Goal: Information Seeking & Learning: Find specific fact

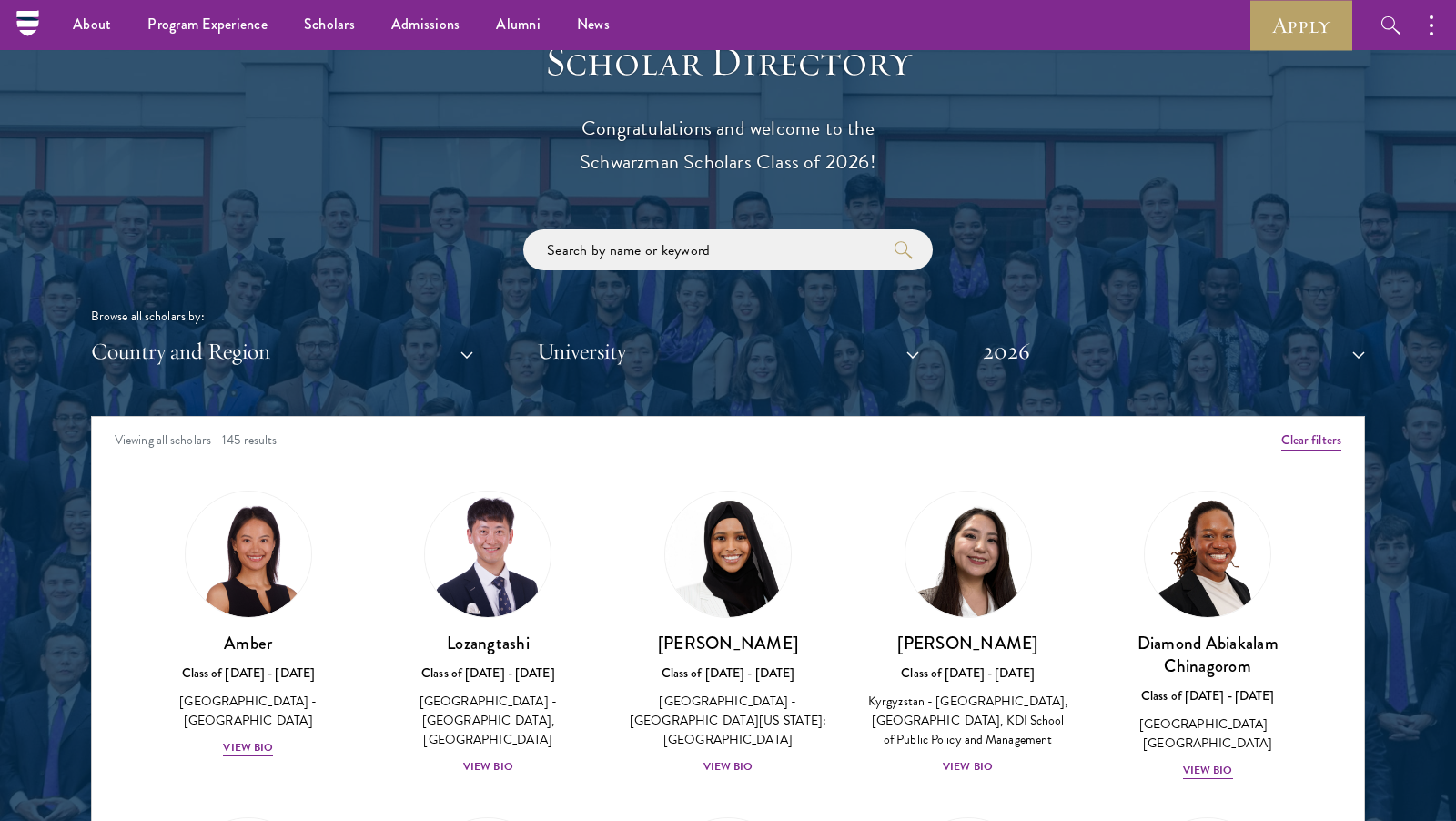
scroll to position [1998, 0]
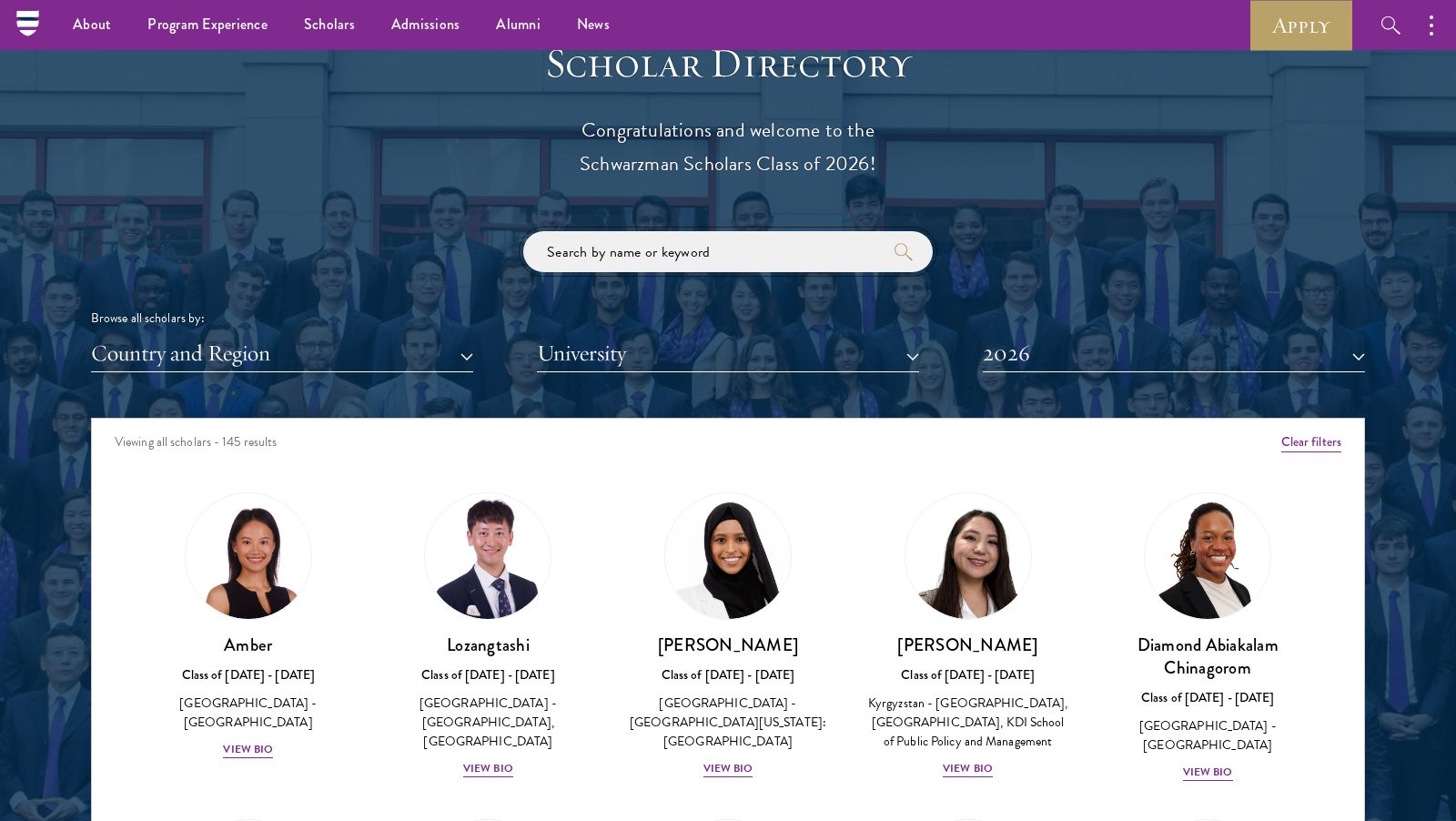
click at [684, 241] on input "search" at bounding box center [728, 251] width 410 height 41
click at [611, 362] on button "University" at bounding box center [728, 354] width 382 height 37
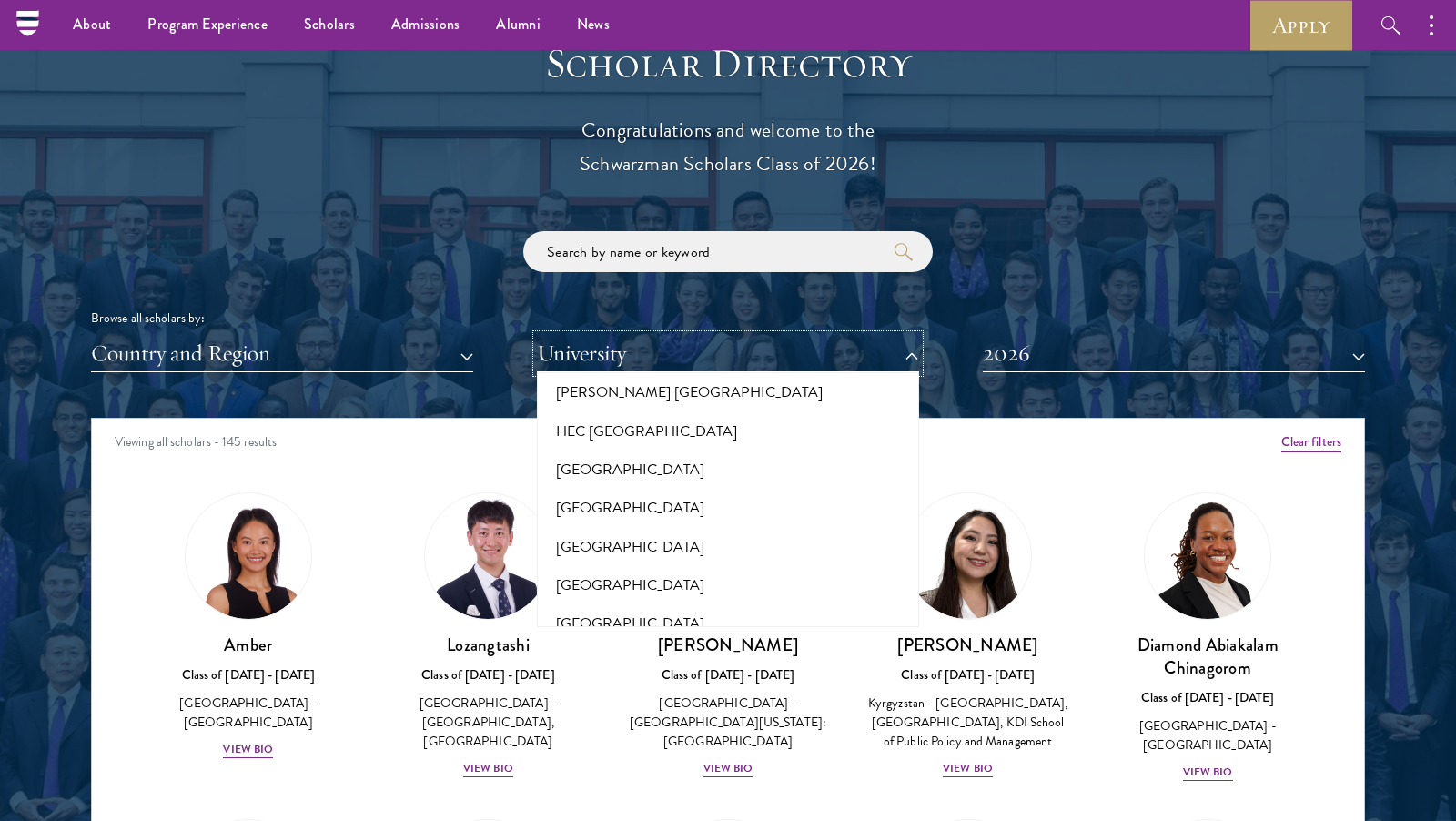
scroll to position [4403, 0]
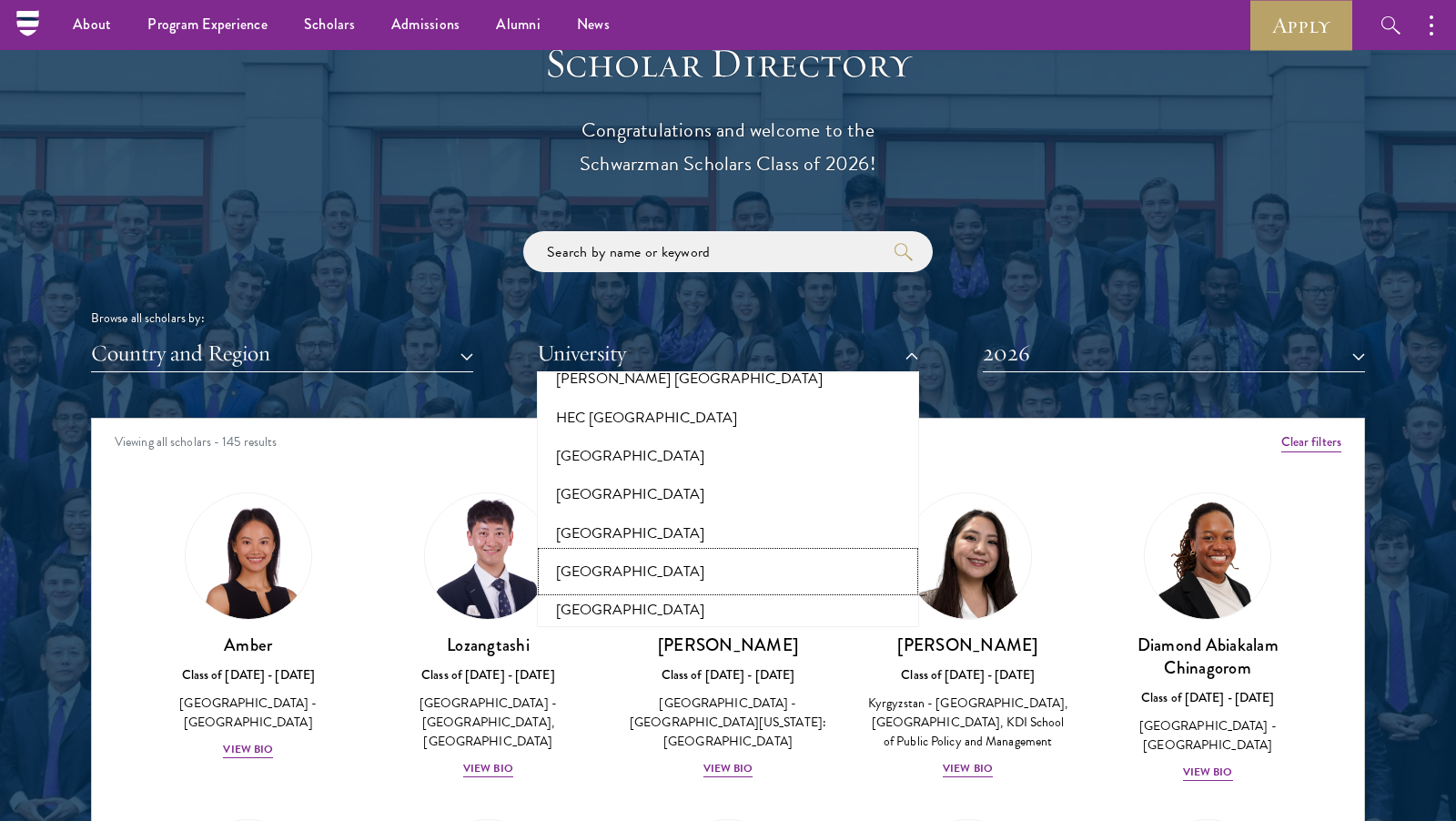
click at [621, 552] on button "[GEOGRAPHIC_DATA]" at bounding box center [728, 571] width 372 height 38
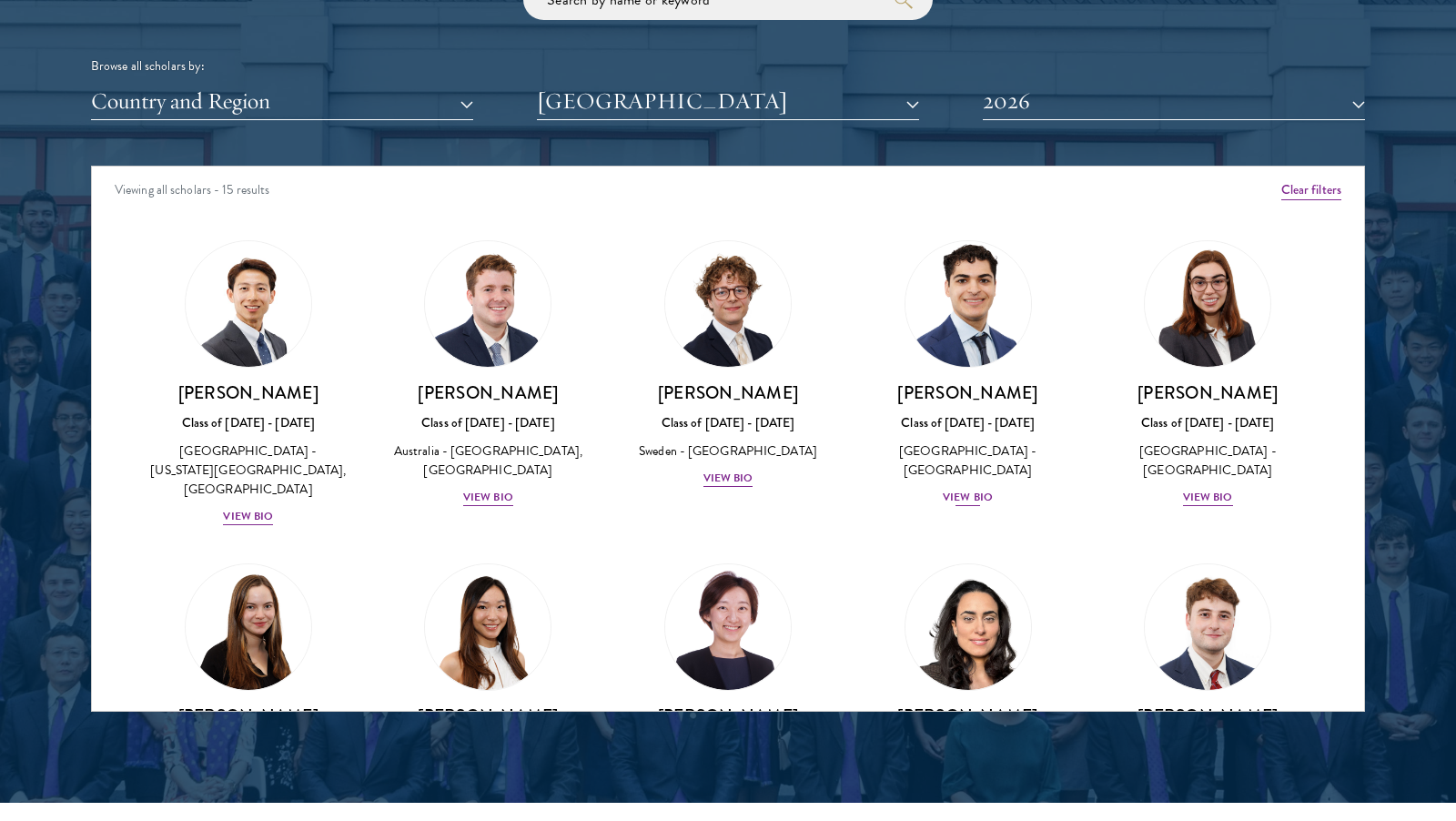
click at [966, 495] on div "View Bio" at bounding box center [967, 497] width 50 height 18
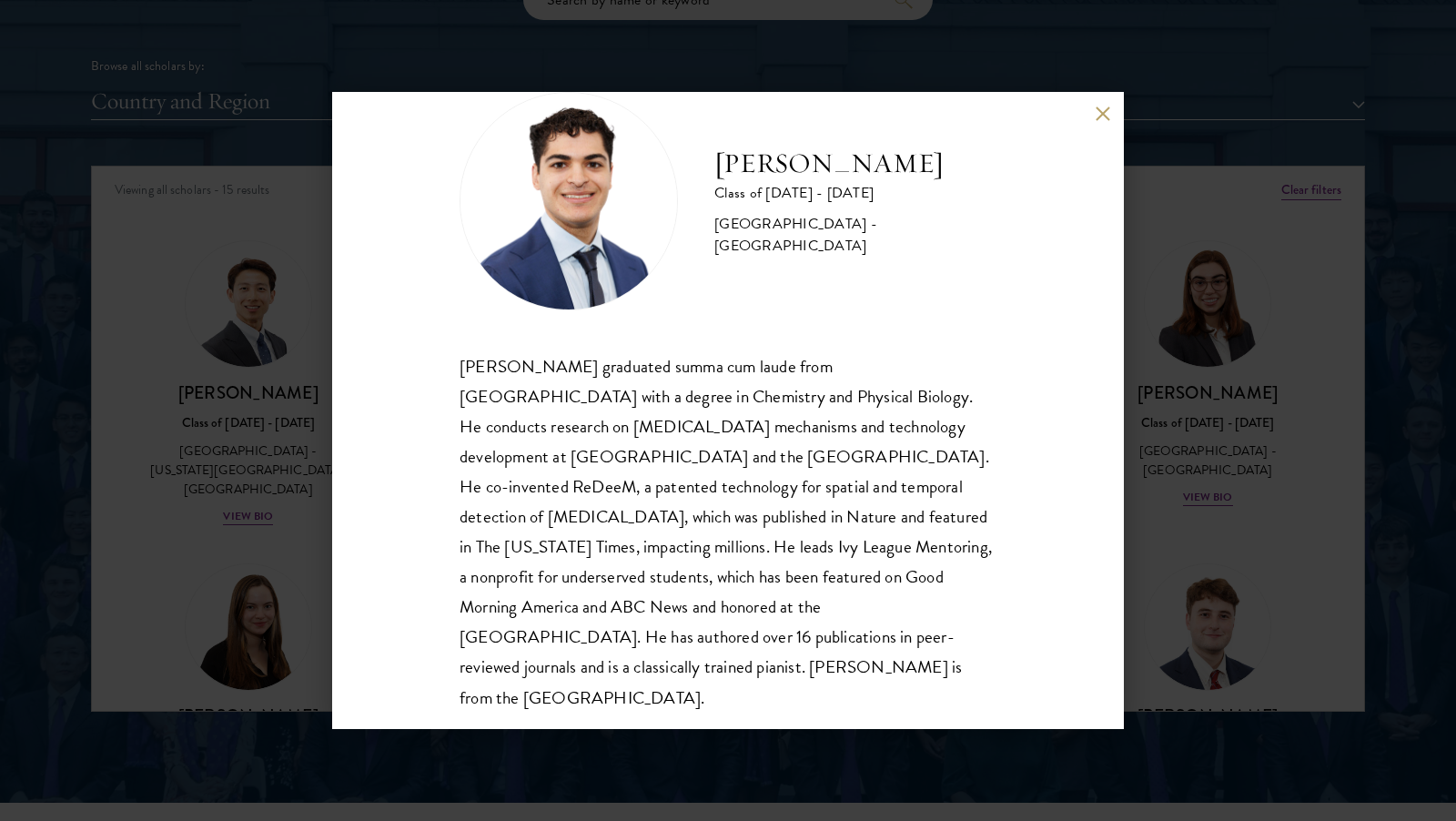
scroll to position [62, 0]
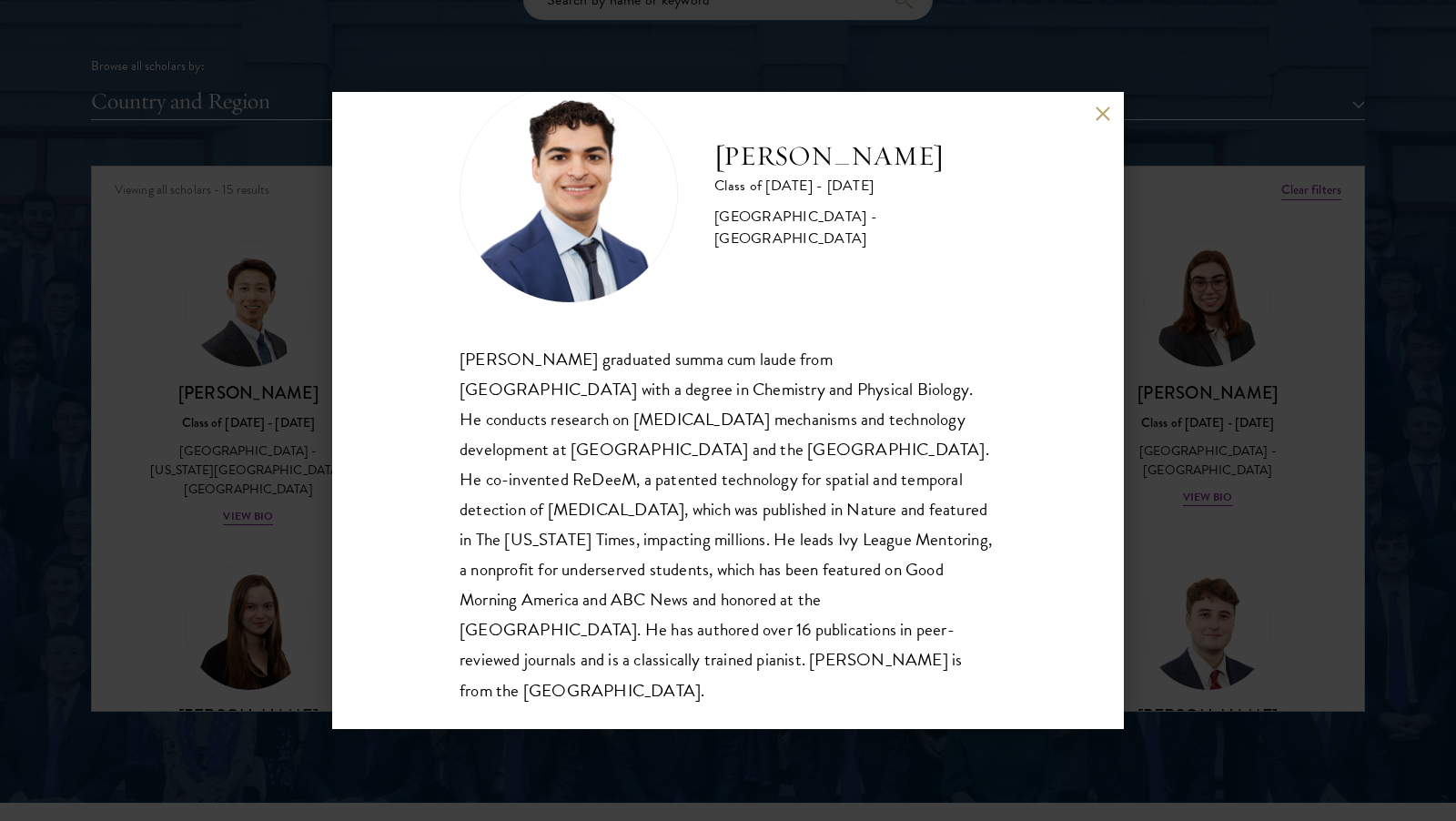
click at [1108, 116] on button at bounding box center [1103, 113] width 16 height 16
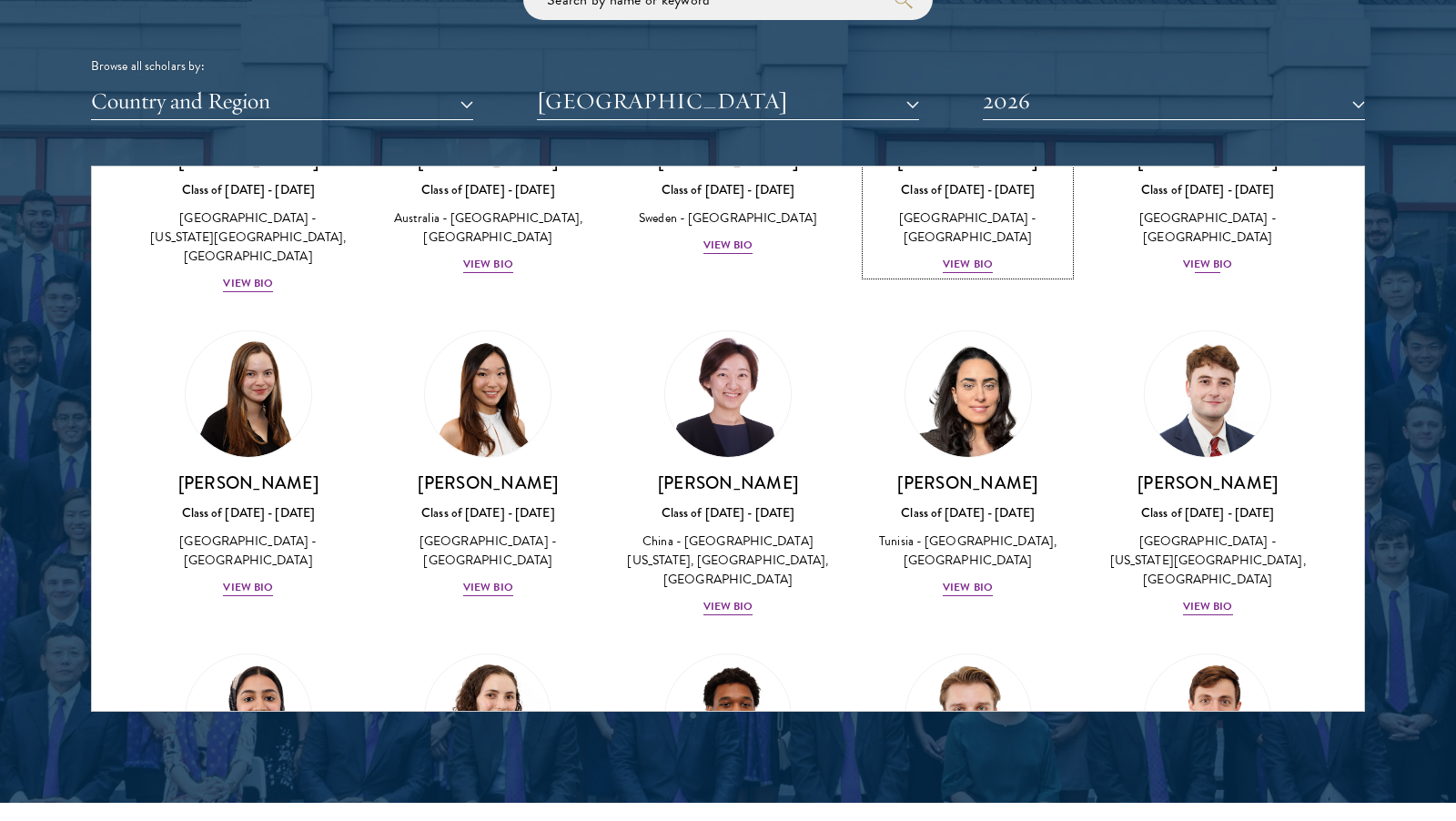
scroll to position [237, 0]
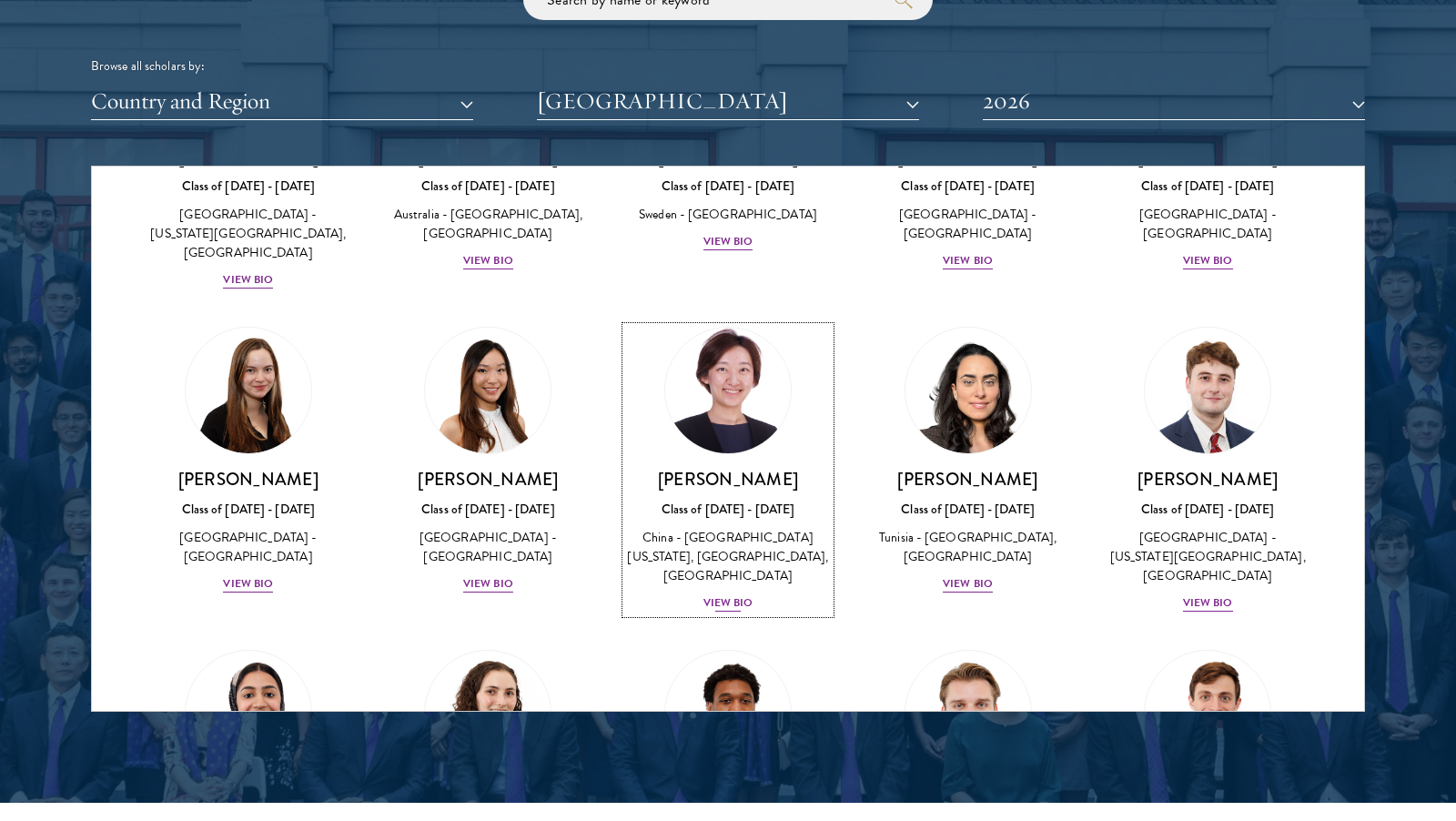
click at [723, 594] on div "View Bio" at bounding box center [728, 603] width 50 height 18
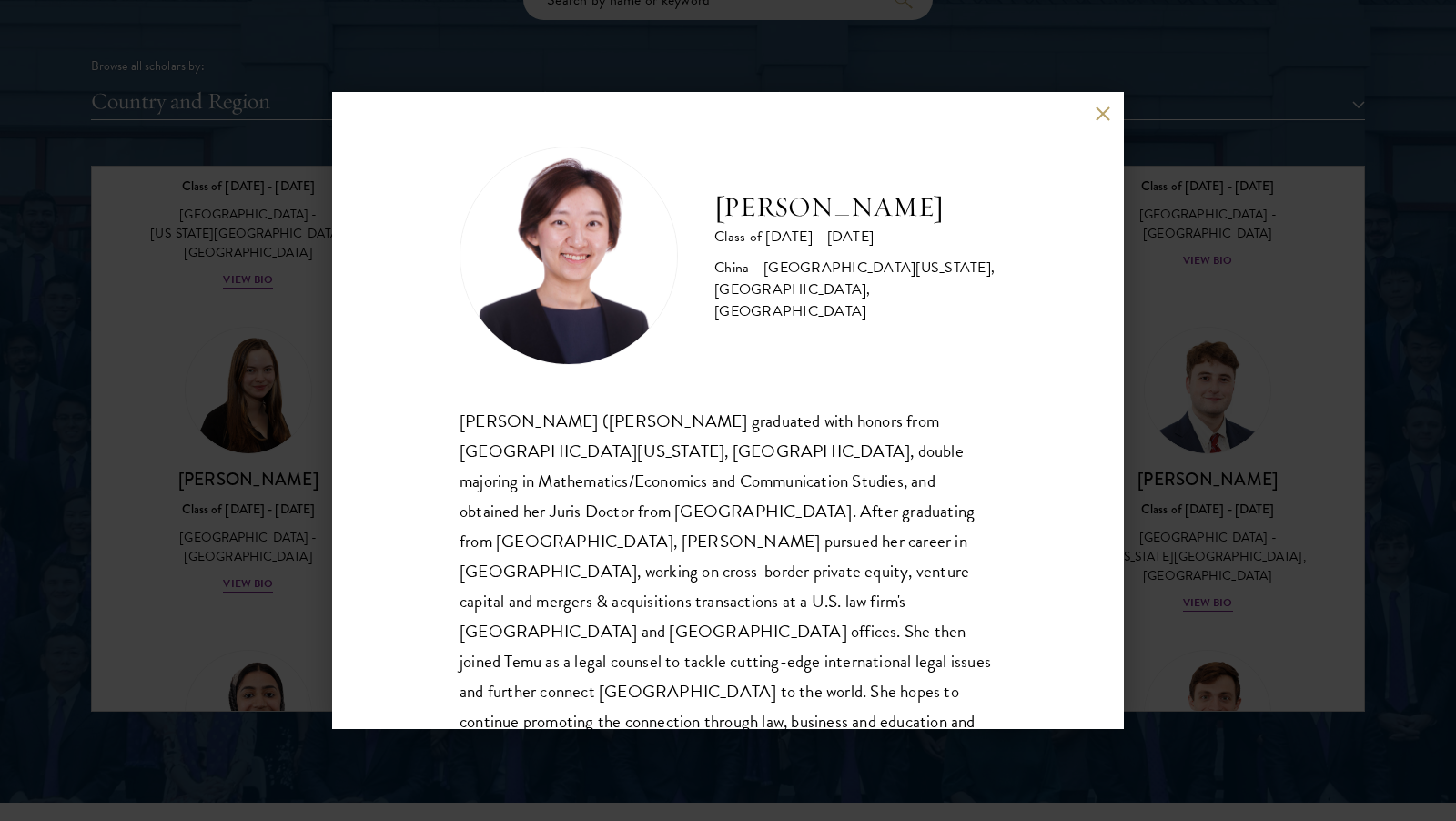
scroll to position [32, 0]
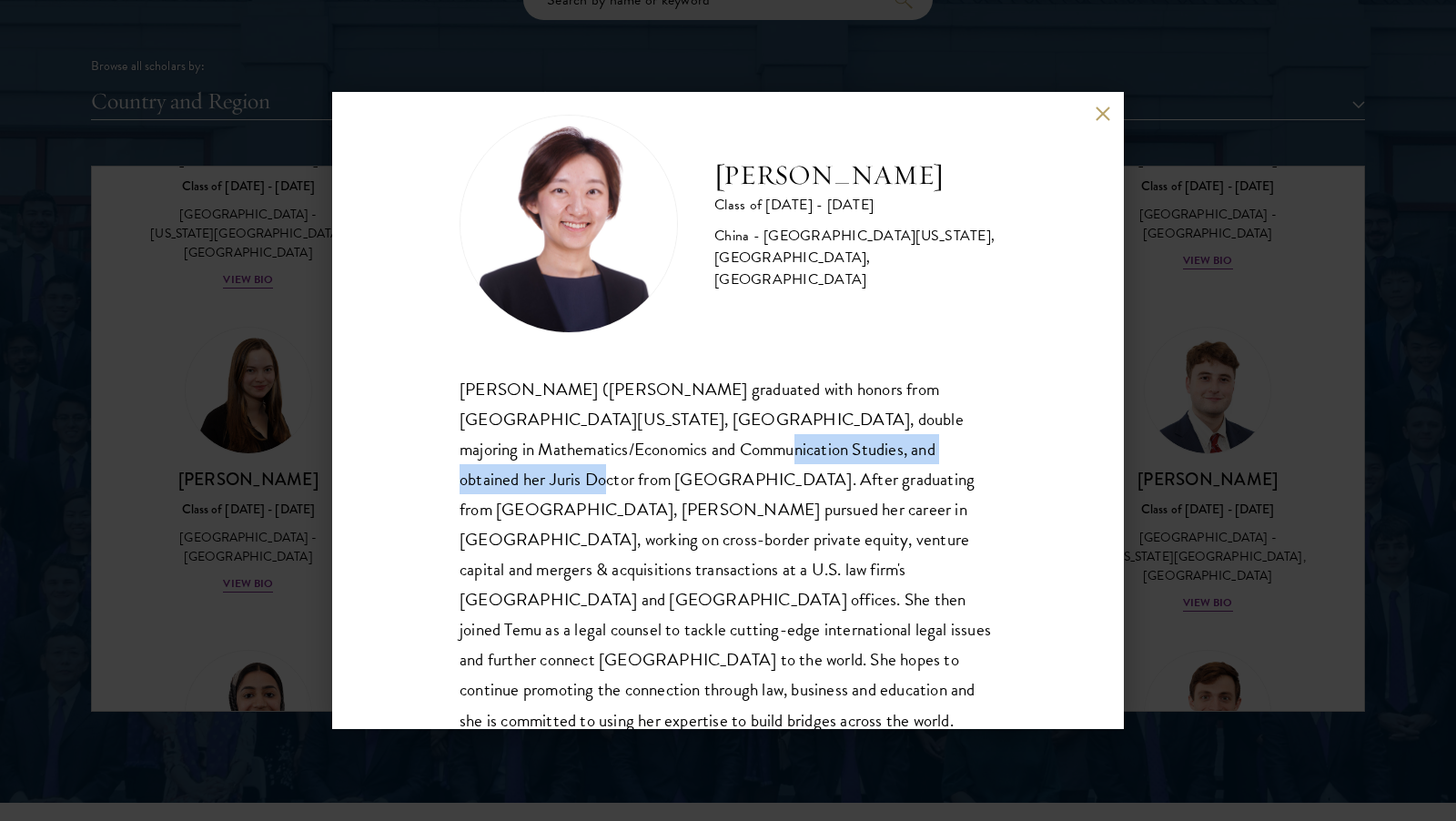
drag, startPoint x: 827, startPoint y: 452, endPoint x: 485, endPoint y: 452, distance: 342.0
click at [485, 452] on div "[PERSON_NAME] ([PERSON_NAME] graduated with honors from [GEOGRAPHIC_DATA][US_ST…" at bounding box center [728, 570] width 537 height 391
click at [1101, 113] on button at bounding box center [1103, 113] width 16 height 16
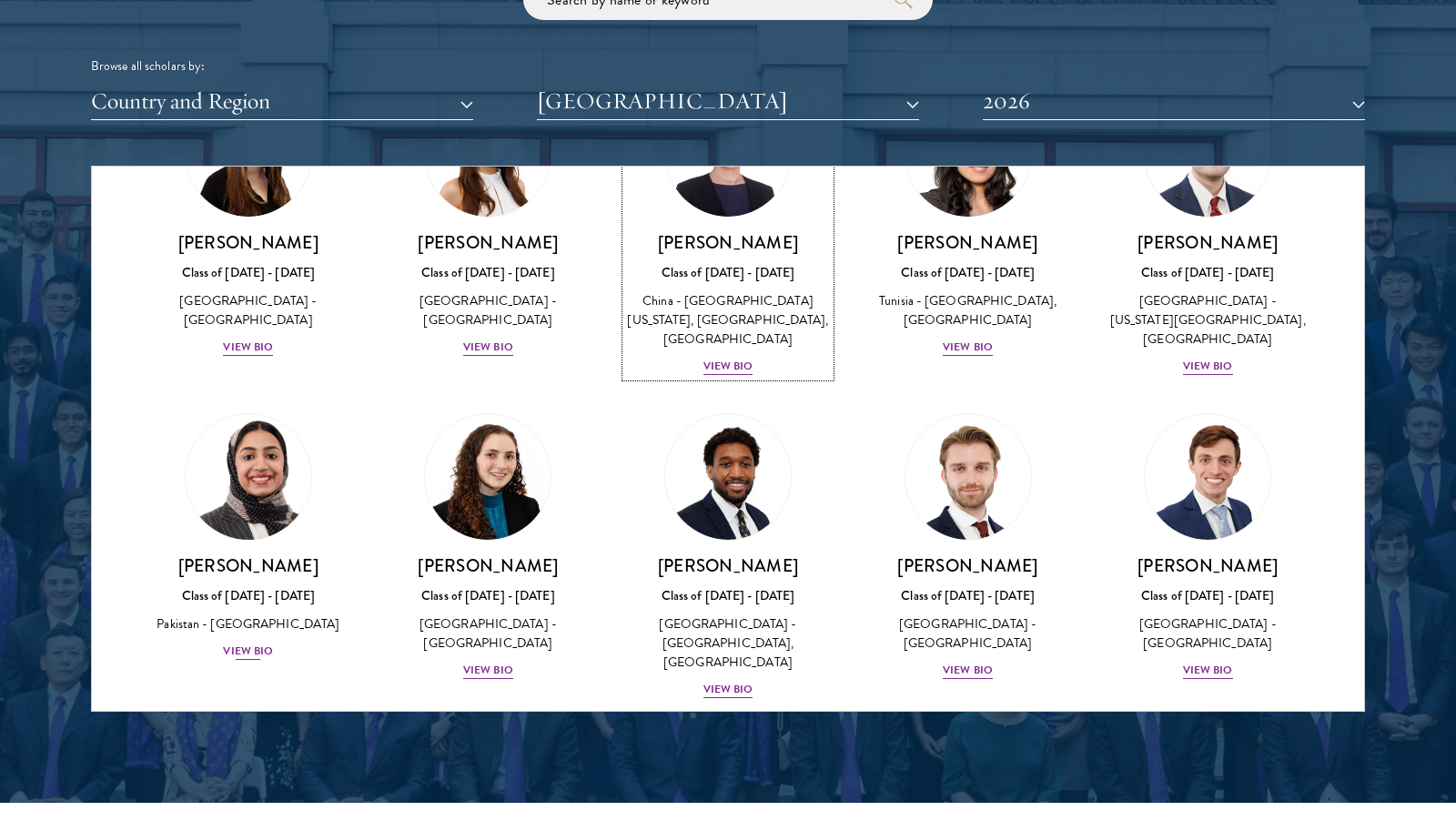
scroll to position [480, 0]
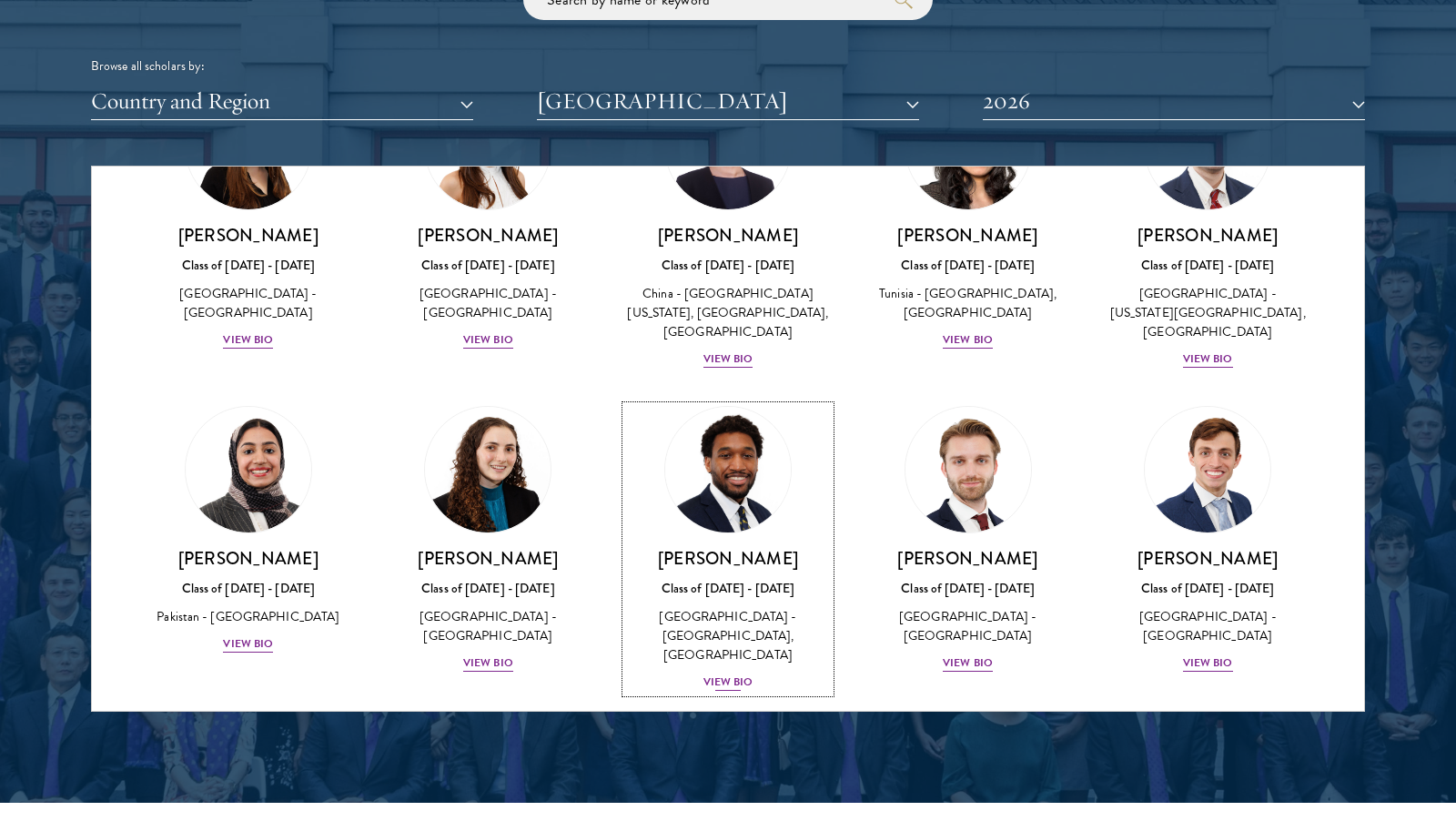
click at [722, 673] on div "View Bio" at bounding box center [728, 682] width 50 height 18
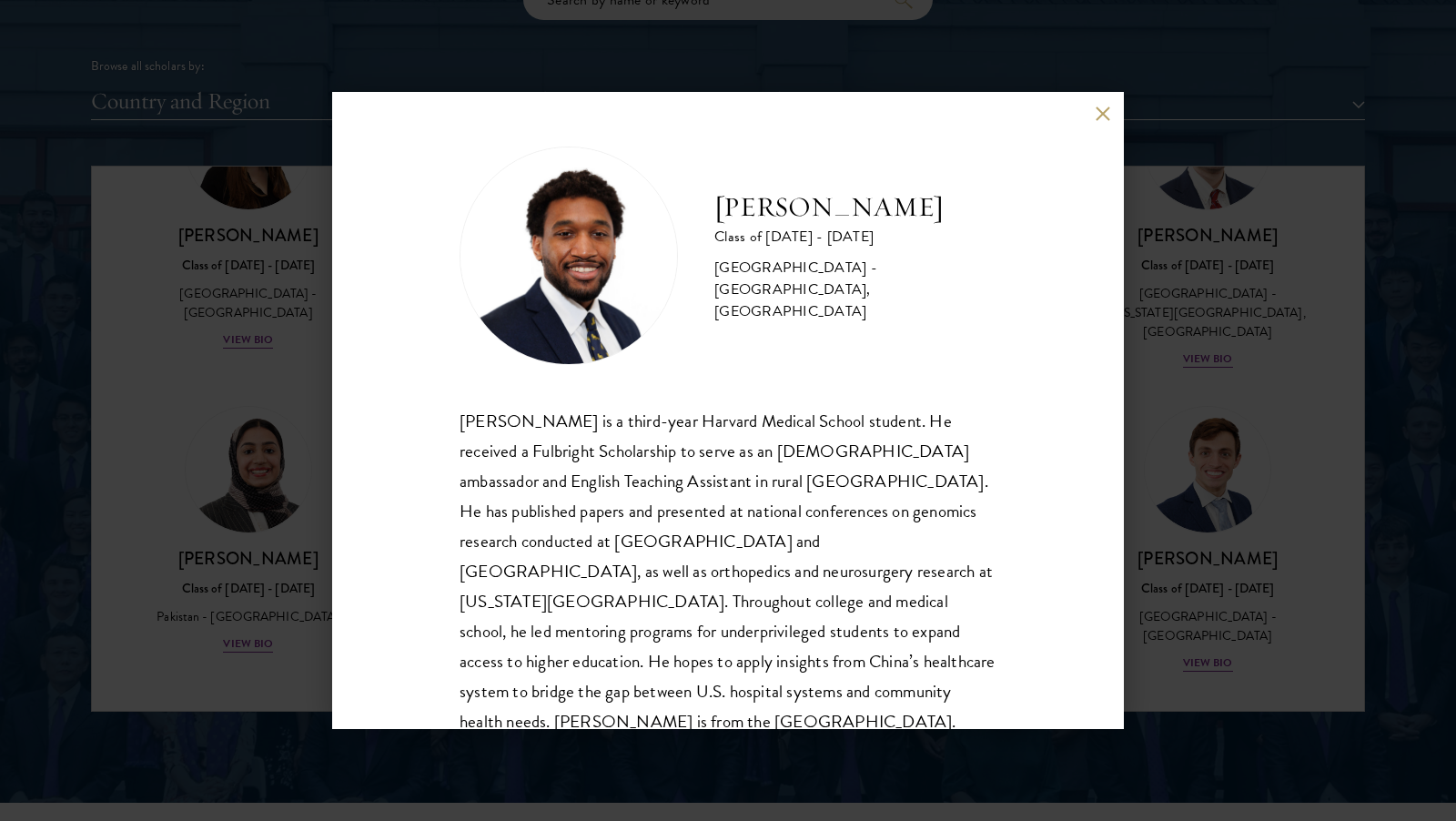
scroll to position [32, 0]
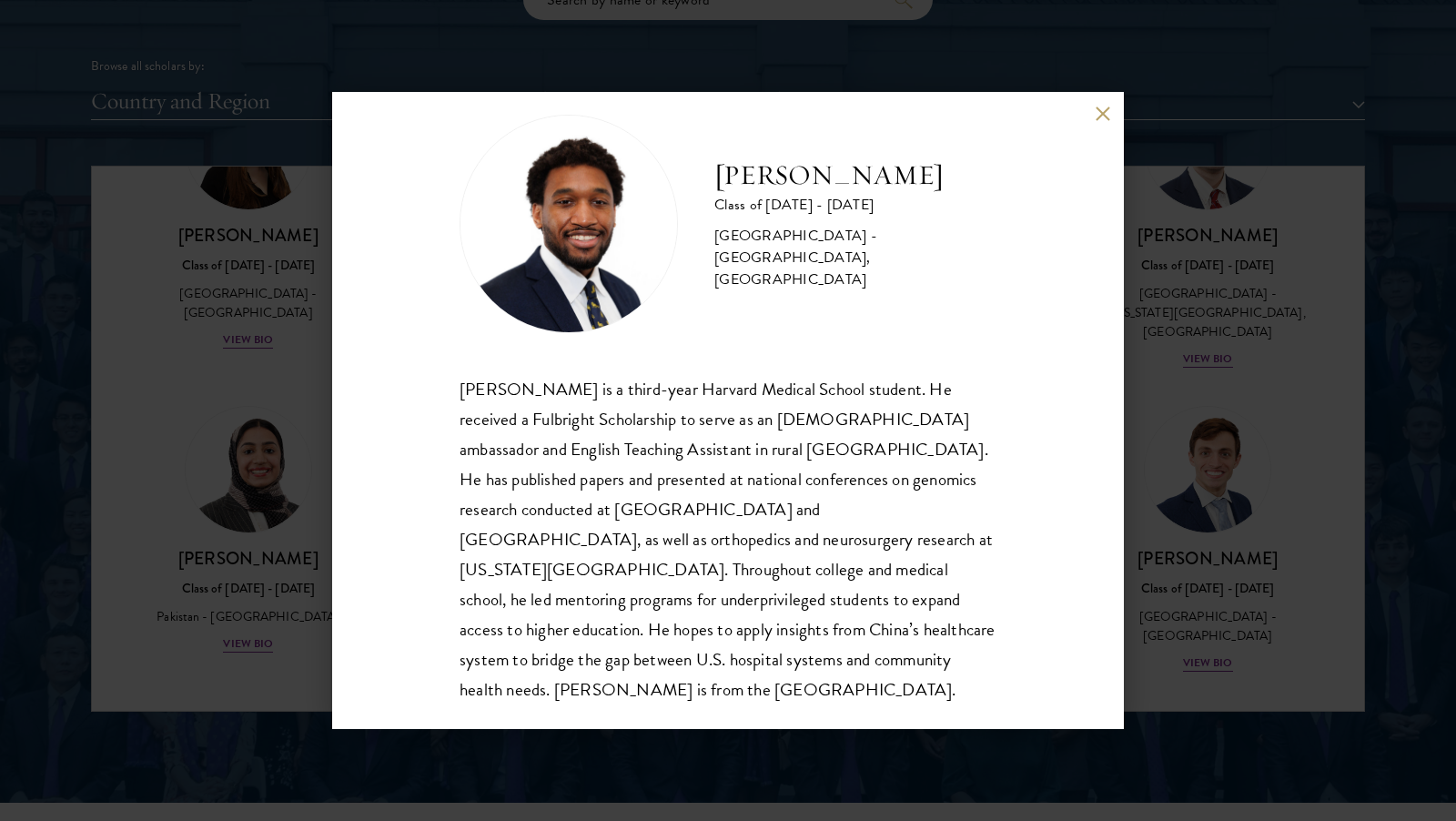
click at [1097, 114] on button at bounding box center [1103, 113] width 16 height 16
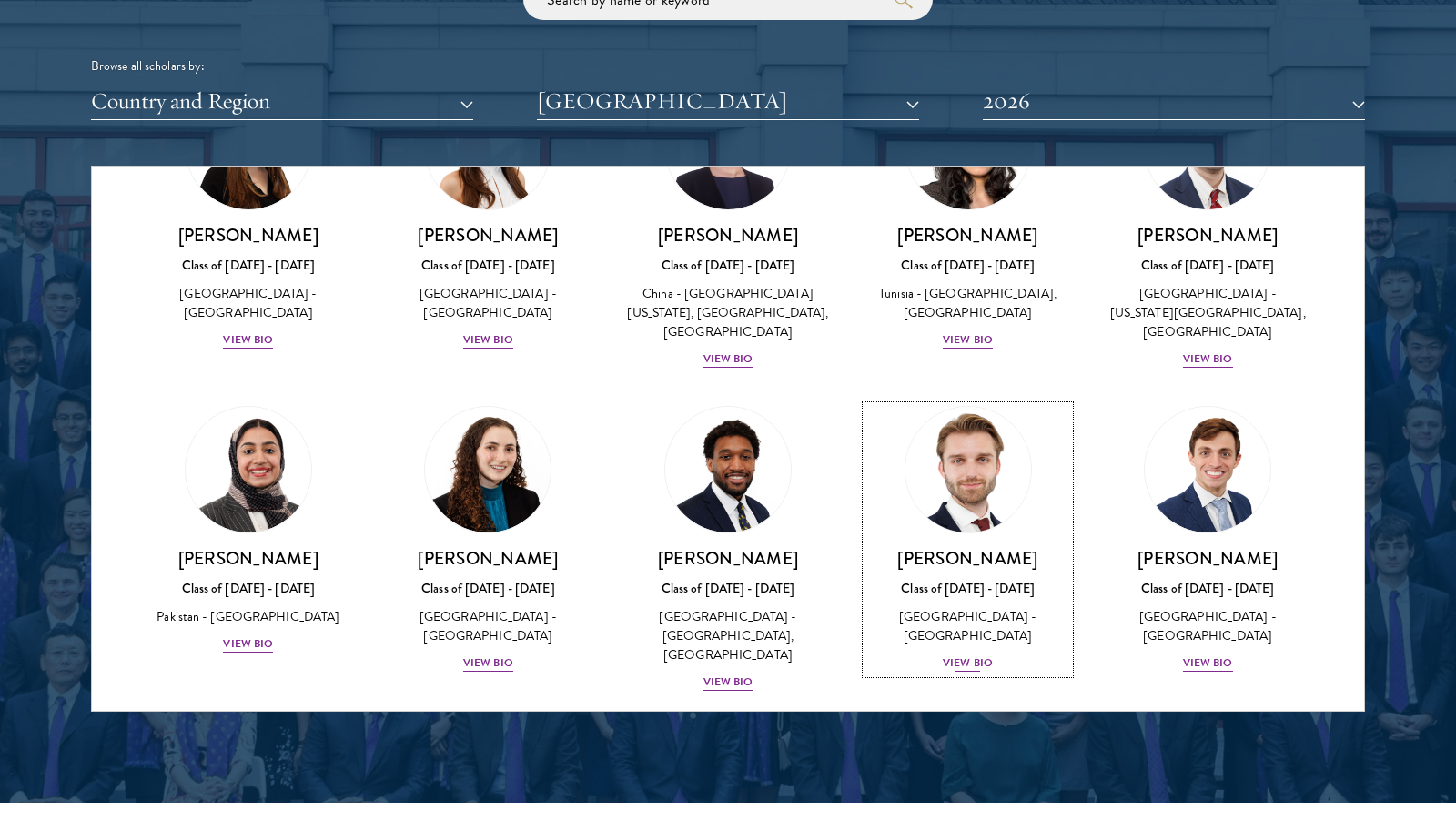
click at [967, 654] on div "View Bio" at bounding box center [967, 663] width 50 height 18
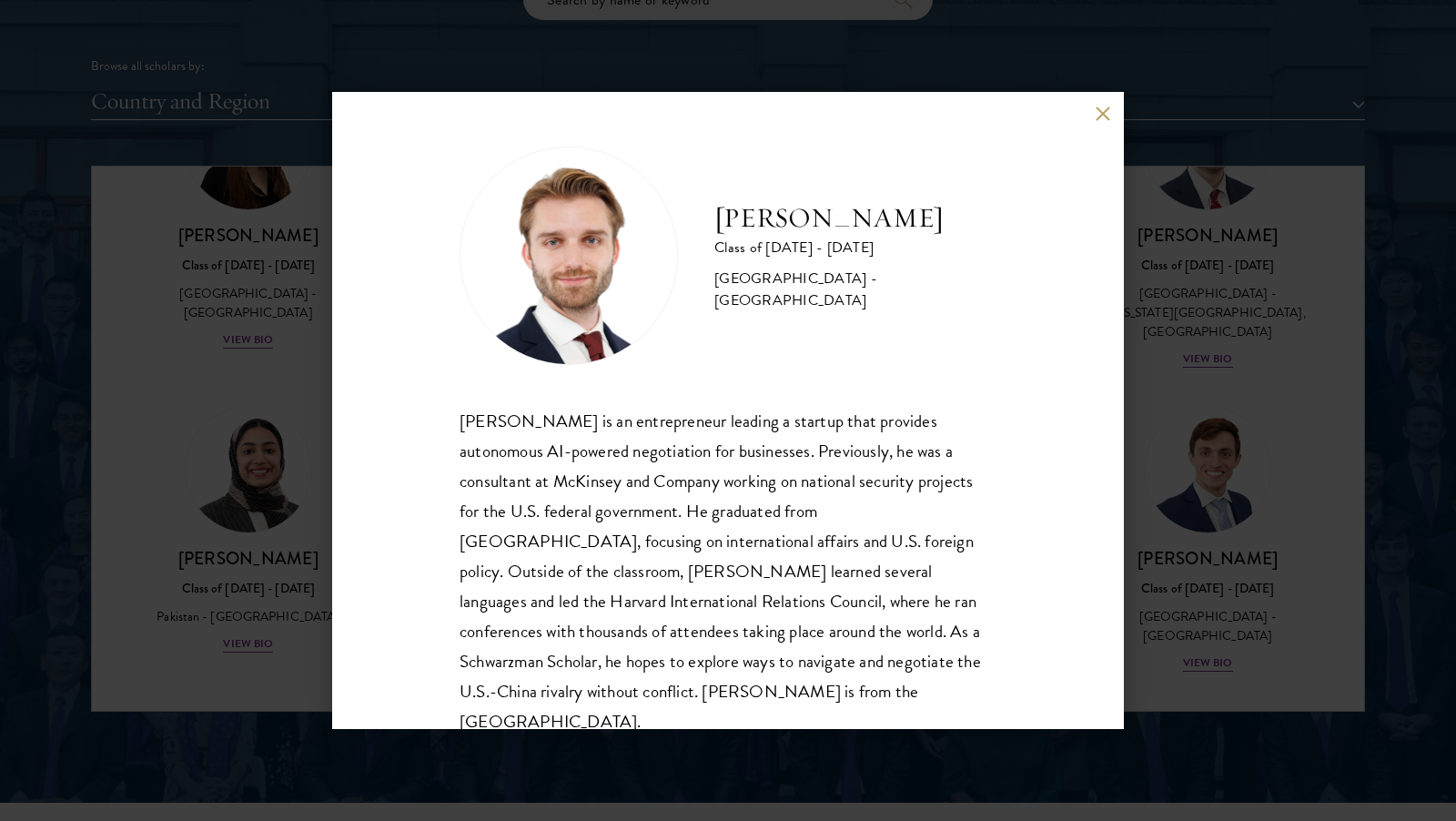
scroll to position [32, 0]
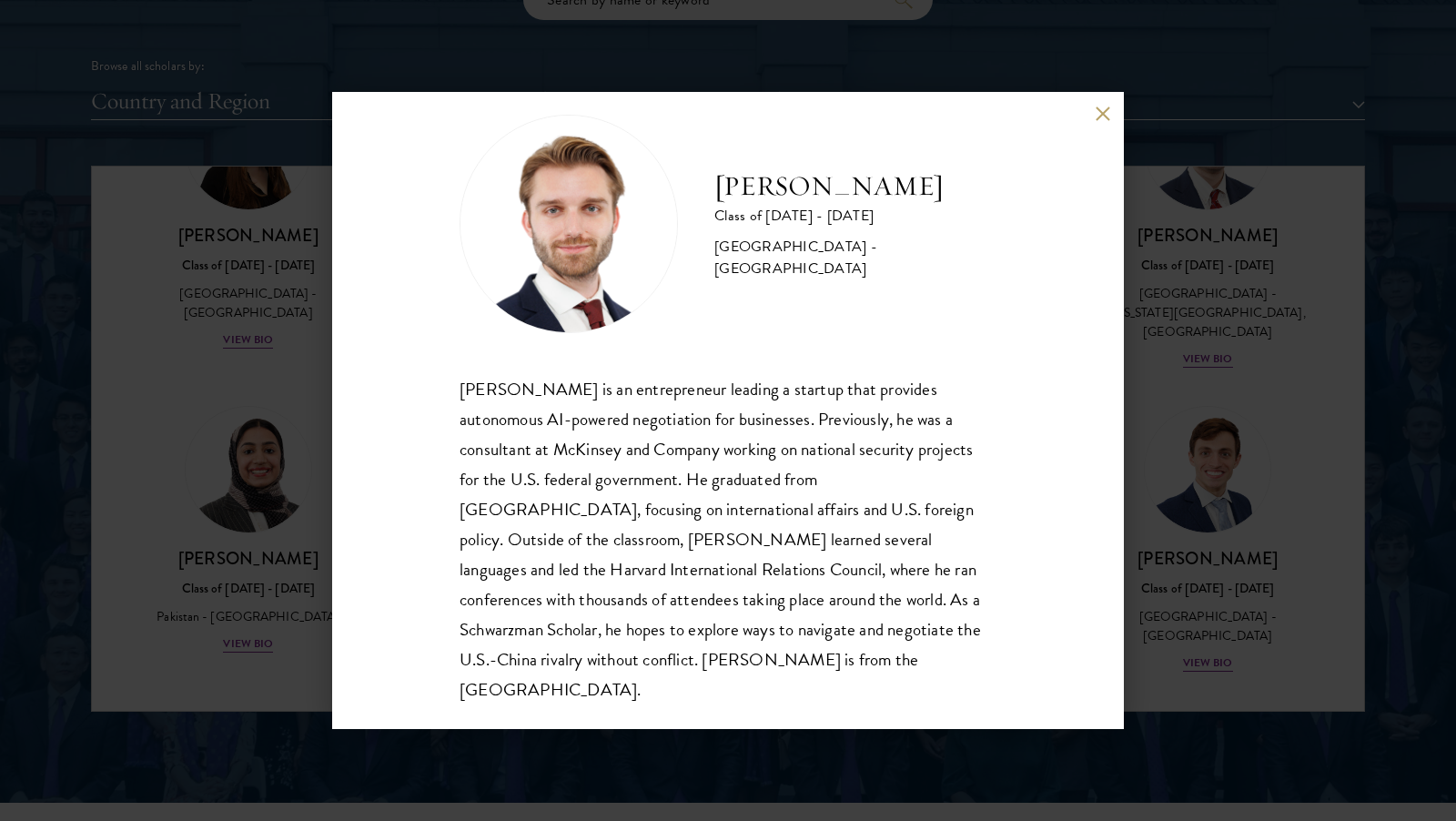
click at [1104, 115] on button at bounding box center [1103, 113] width 16 height 16
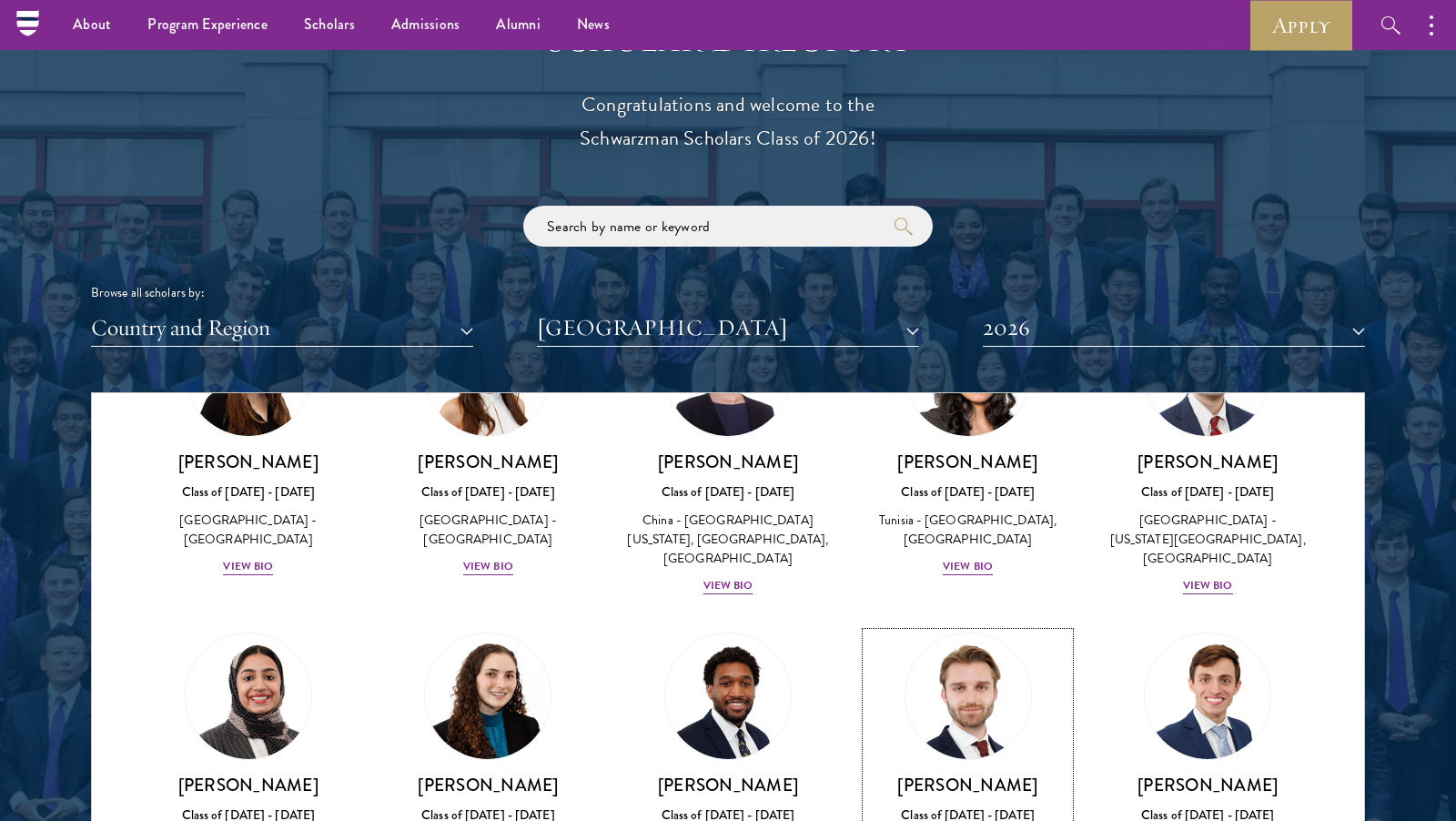
scroll to position [1902, 0]
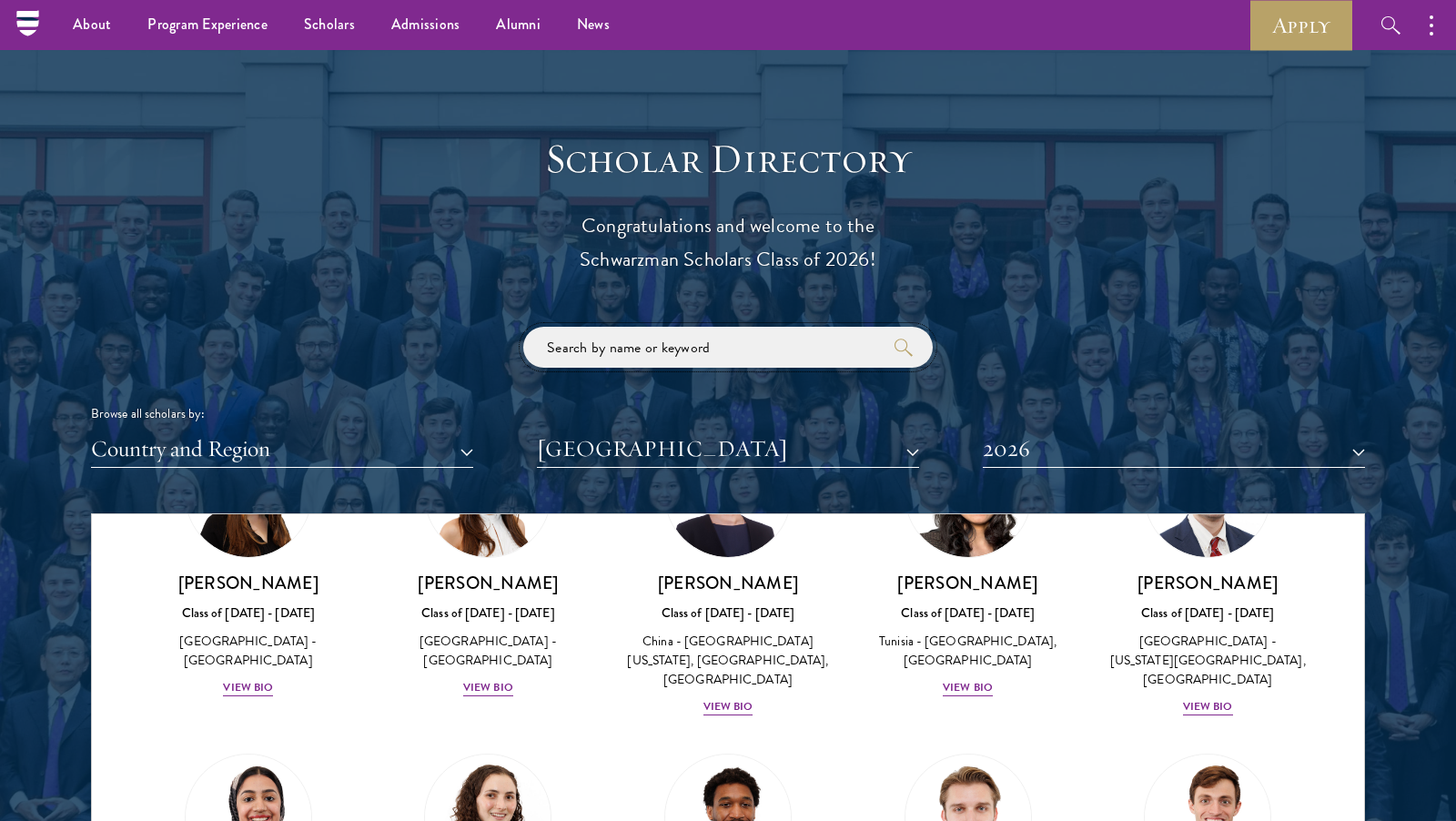
click at [634, 348] on input "search" at bounding box center [728, 347] width 410 height 41
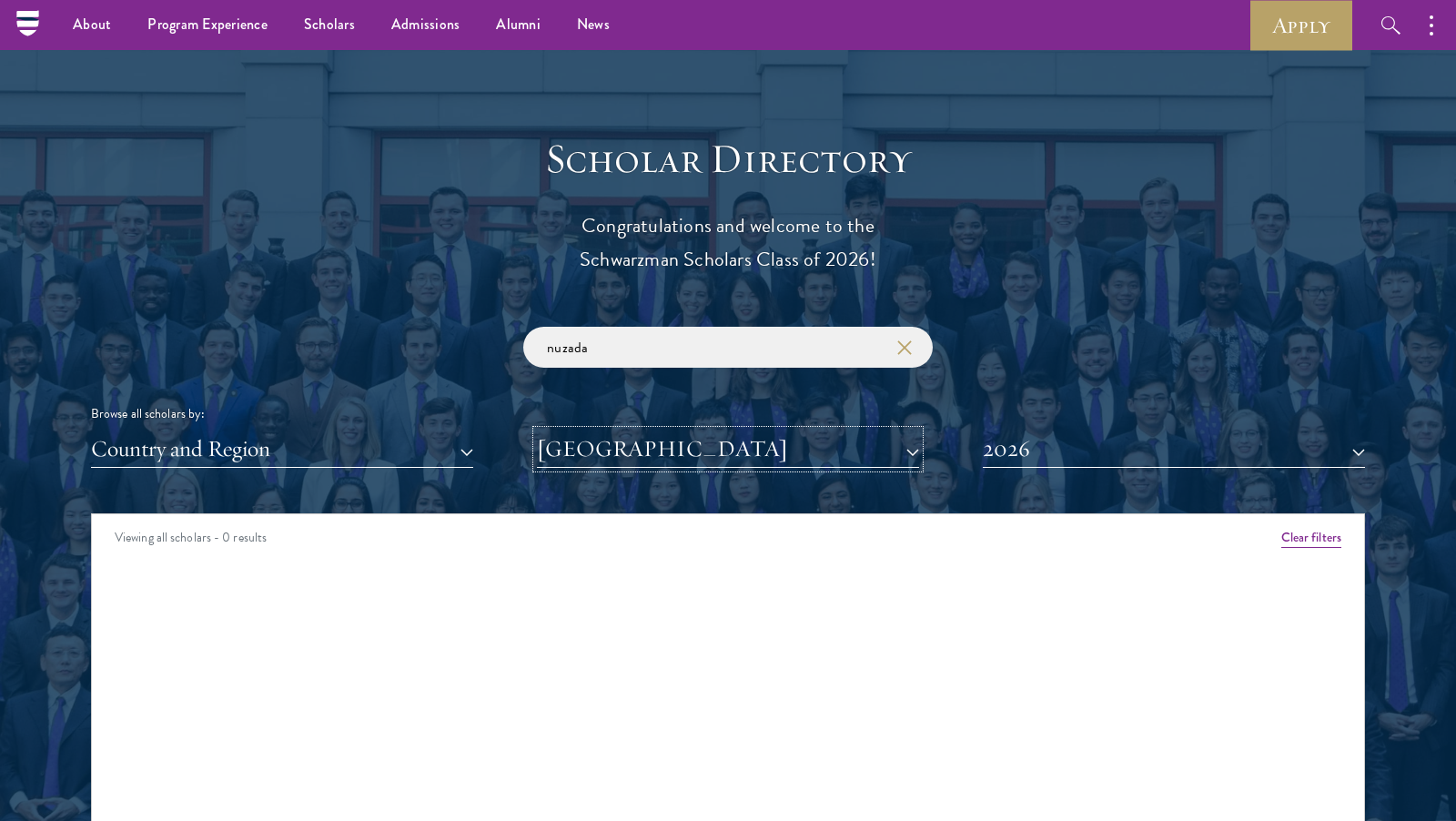
click at [893, 454] on button "[GEOGRAPHIC_DATA]" at bounding box center [728, 449] width 382 height 37
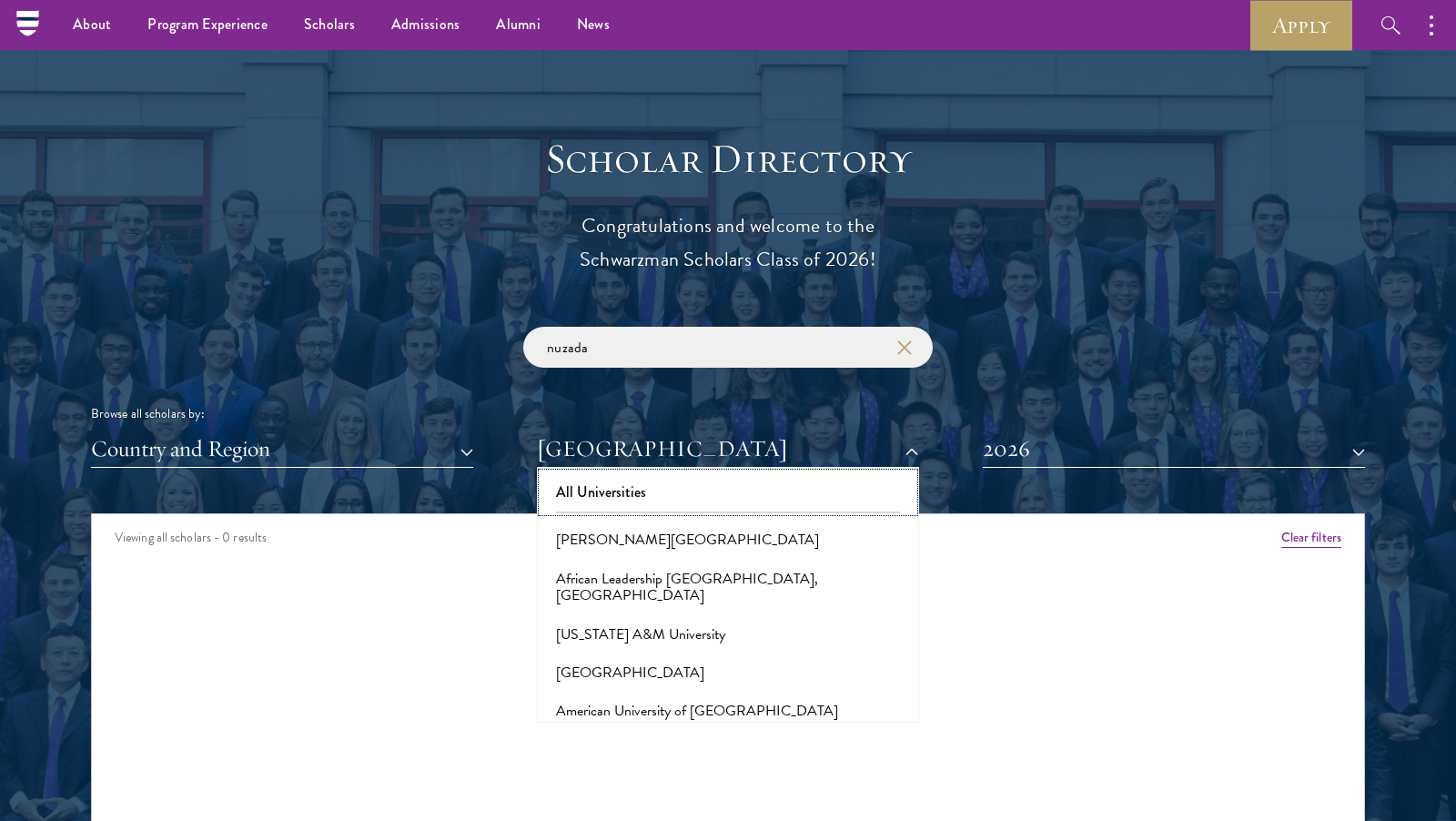
click at [615, 495] on button "All Universities" at bounding box center [728, 492] width 372 height 38
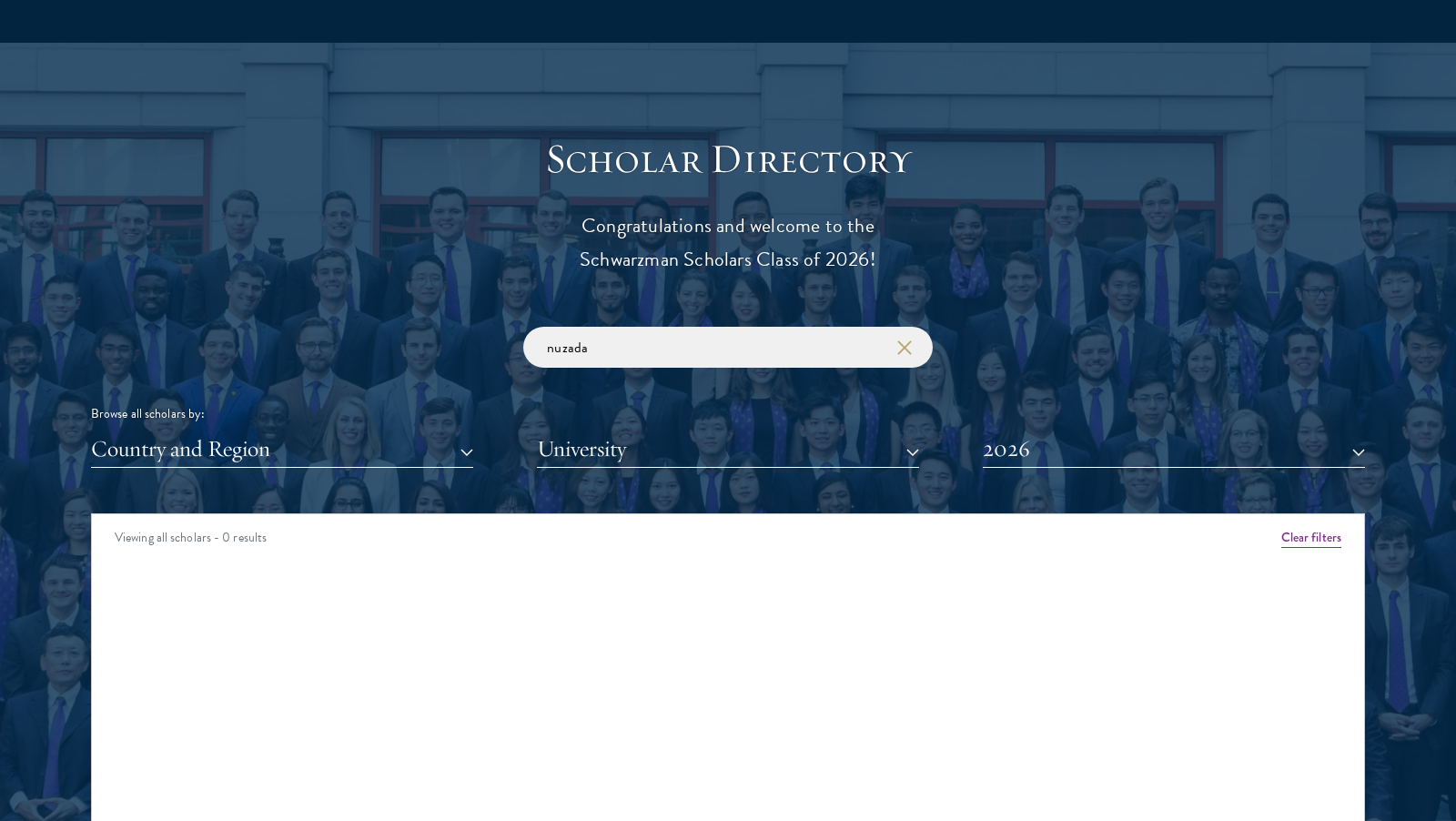
scroll to position [2030, 0]
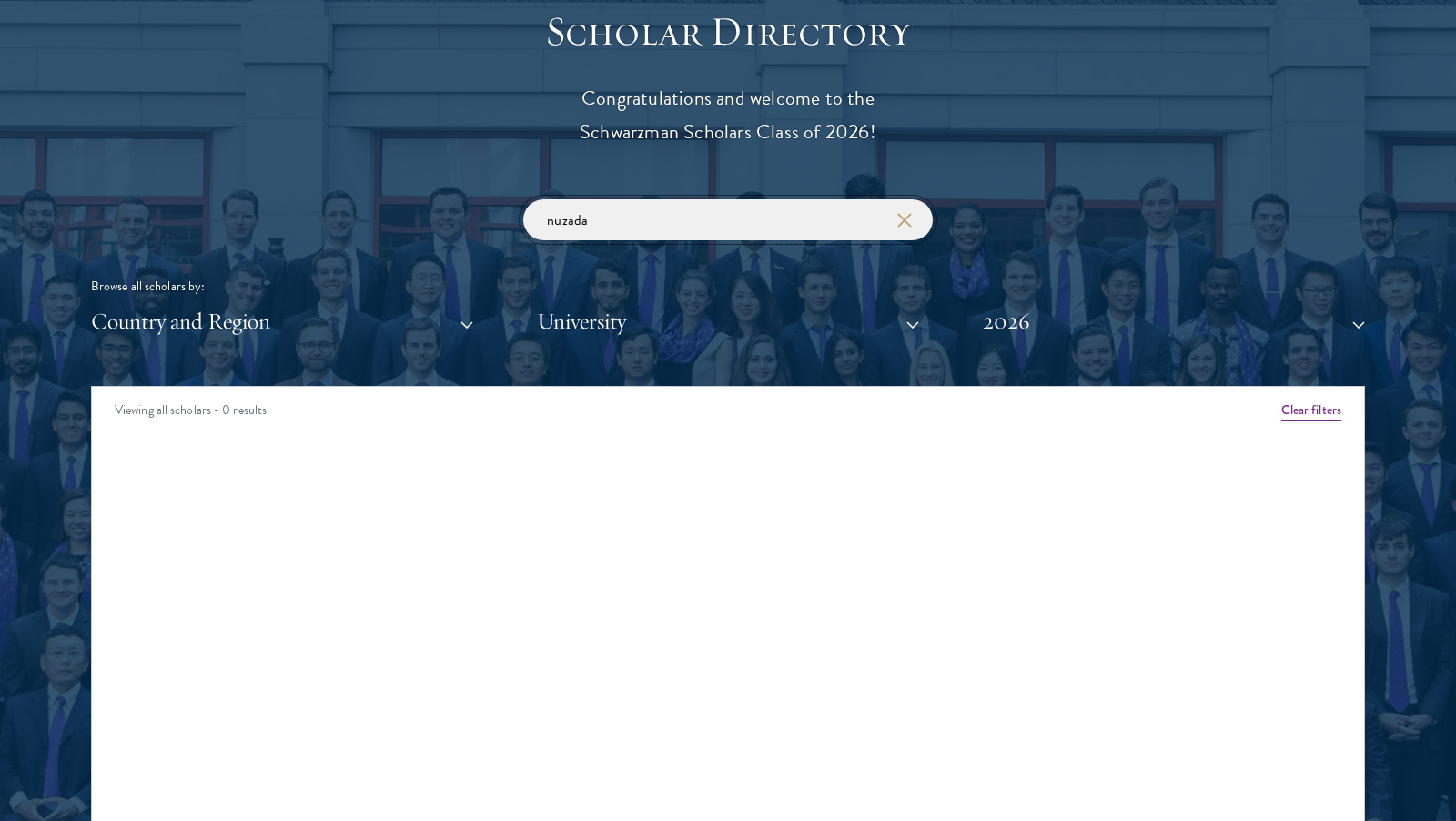
click at [628, 221] on input "nuzada" at bounding box center [728, 220] width 410 height 41
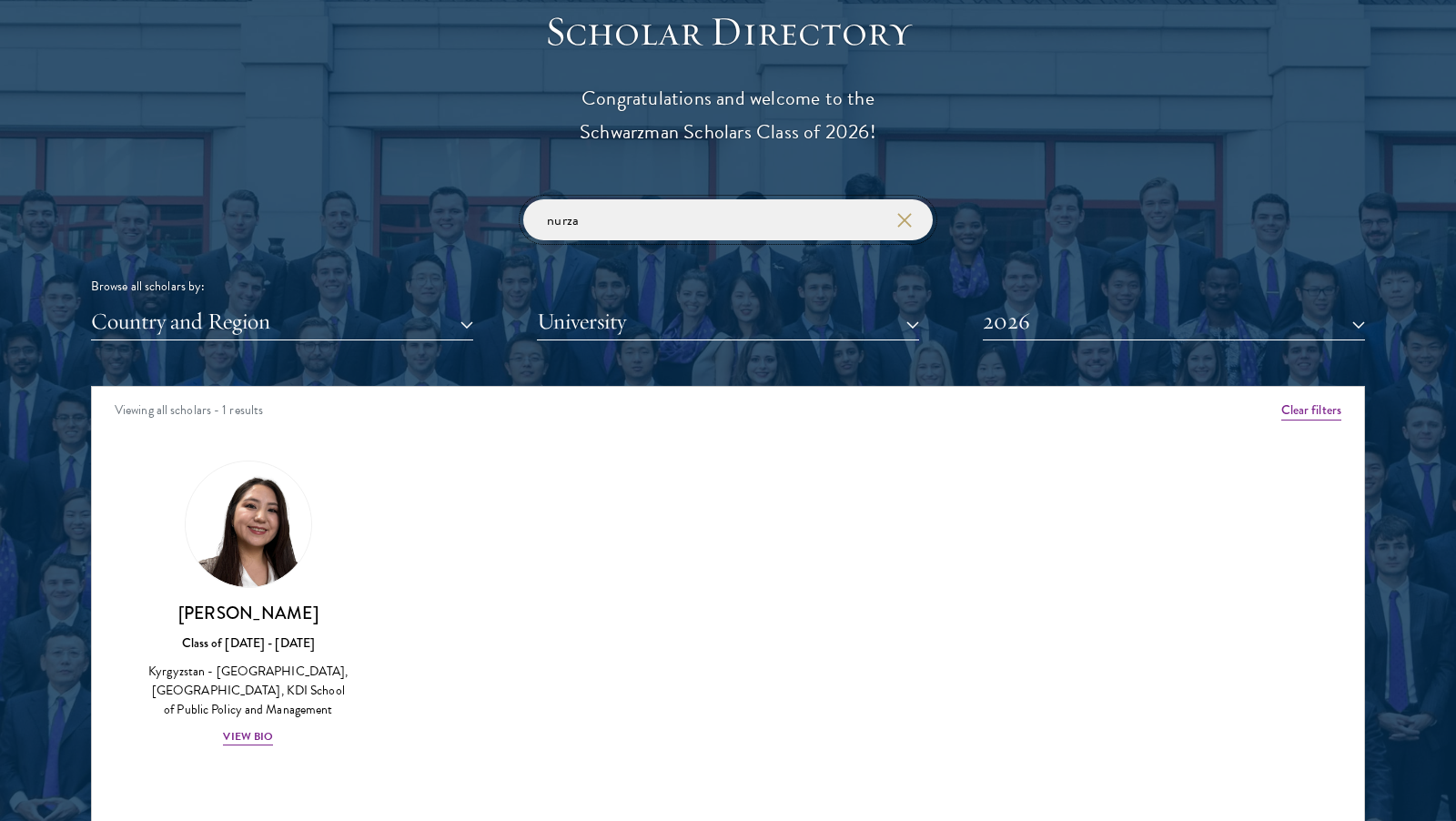
type input "nurza"
